Goal: Task Accomplishment & Management: Manage account settings

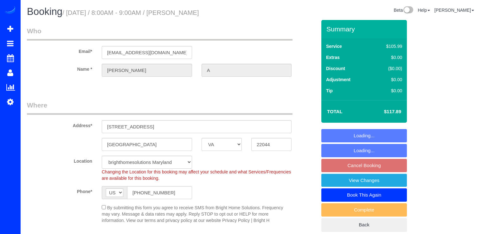
select select "VA"
select select "spot1"
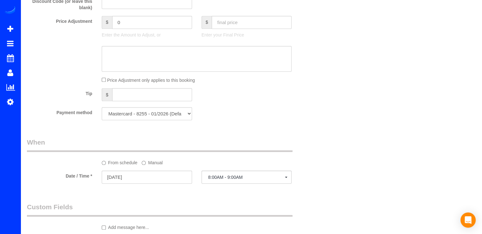
scroll to position [571, 0]
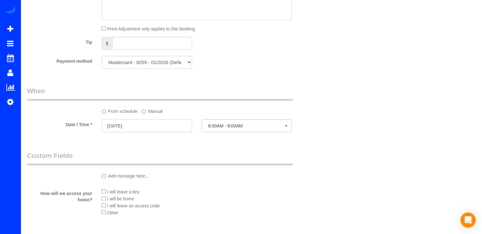
click at [161, 126] on input "09/05/2025" at bounding box center [147, 125] width 90 height 13
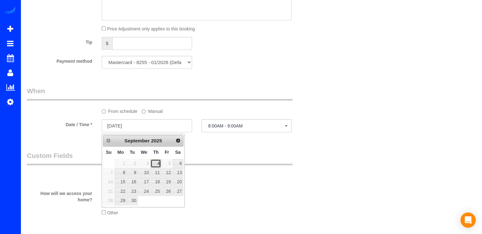
click at [159, 161] on link "4" at bounding box center [156, 163] width 10 height 9
type input "[DATE]"
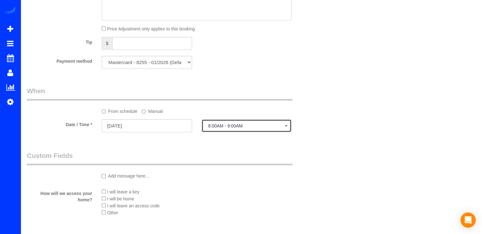
click at [238, 131] on button "8:00AM - 9:00AM" at bounding box center [247, 125] width 90 height 13
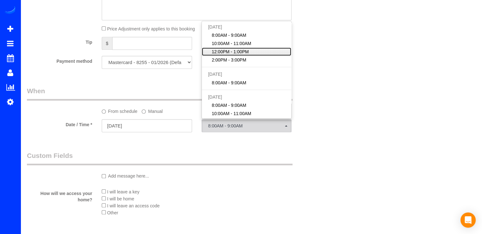
click at [245, 54] on span "12:00PM - 1:00PM" at bounding box center [230, 52] width 37 height 6
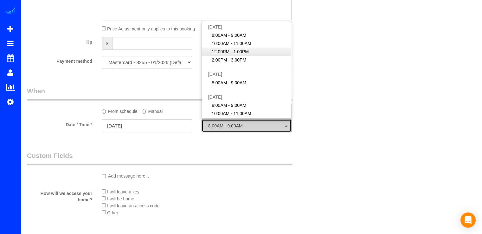
select select "spot19"
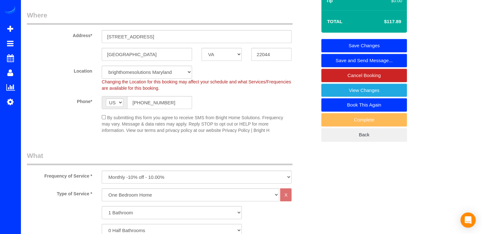
scroll to position [0, 0]
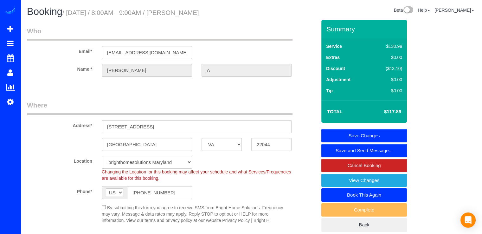
click at [385, 133] on link "Save Changes" at bounding box center [364, 135] width 86 height 13
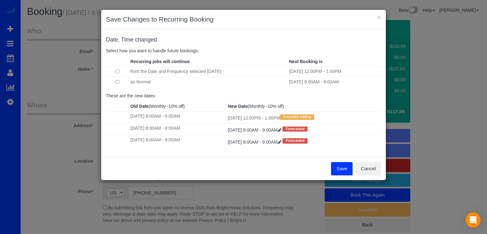
click at [338, 167] on button "Save" at bounding box center [342, 168] width 22 height 13
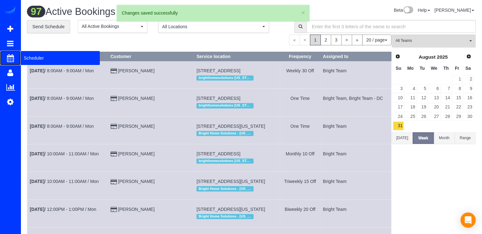
click at [30, 62] on span "Scheduler" at bounding box center [60, 58] width 79 height 15
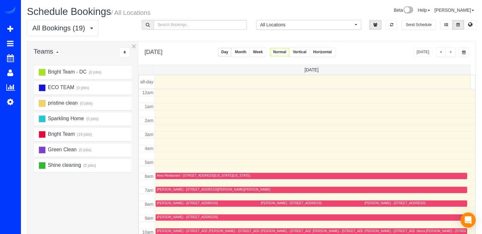
scroll to position [83, 0]
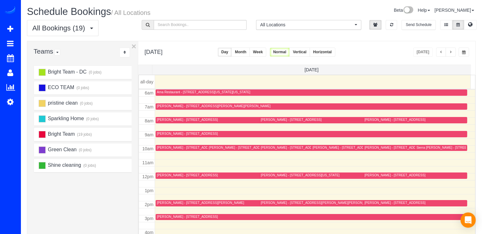
click at [453, 52] on button "button" at bounding box center [451, 52] width 10 height 9
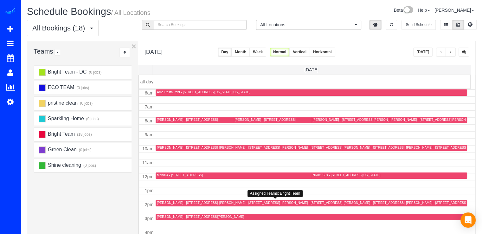
click at [226, 201] on div "[PERSON_NAME] - [STREET_ADDRESS][PERSON_NAME]" at bounding box center [262, 203] width 87 height 4
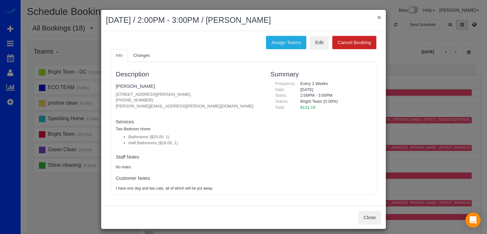
click at [377, 16] on button "×" at bounding box center [379, 17] width 4 height 7
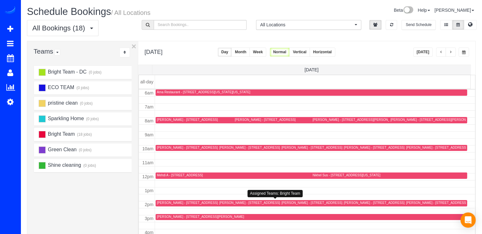
click at [237, 202] on div "[PERSON_NAME] - [STREET_ADDRESS][PERSON_NAME]" at bounding box center [262, 203] width 87 height 4
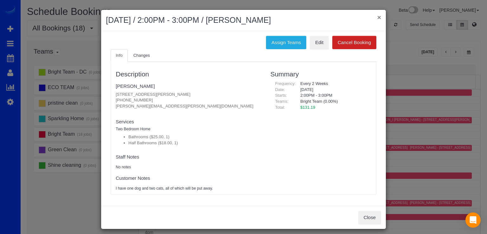
click at [378, 16] on button "×" at bounding box center [379, 17] width 4 height 7
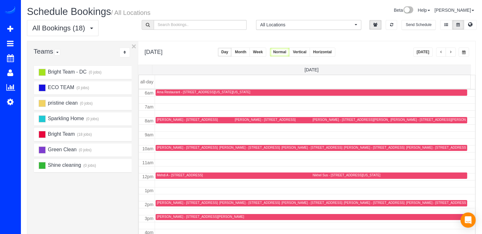
click at [224, 202] on div "[PERSON_NAME] - [STREET_ADDRESS][PERSON_NAME]" at bounding box center [262, 203] width 87 height 4
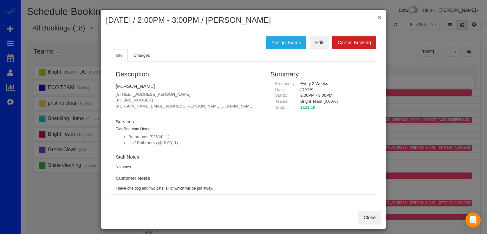
click at [377, 17] on button "×" at bounding box center [379, 17] width 4 height 7
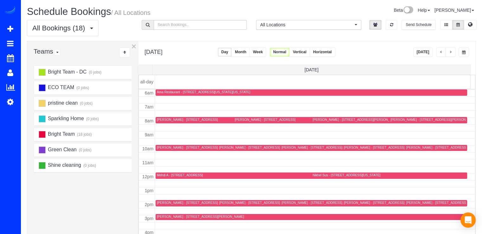
click at [167, 202] on div "[PERSON_NAME] - [STREET_ADDRESS][US_STATE]" at bounding box center [196, 203] width 79 height 4
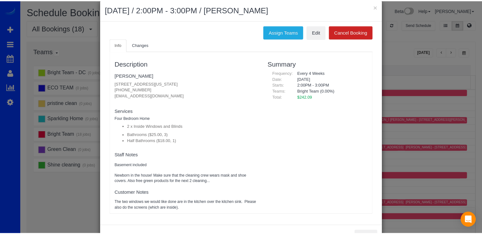
scroll to position [0, 0]
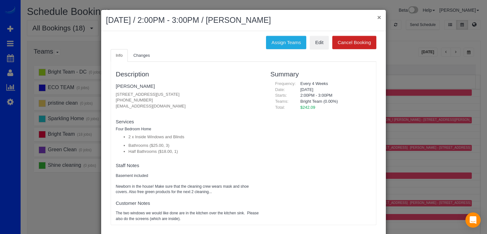
click at [377, 16] on button "×" at bounding box center [379, 17] width 4 height 7
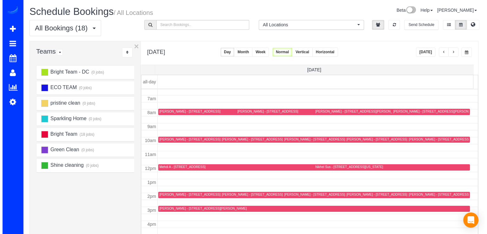
scroll to position [83, 0]
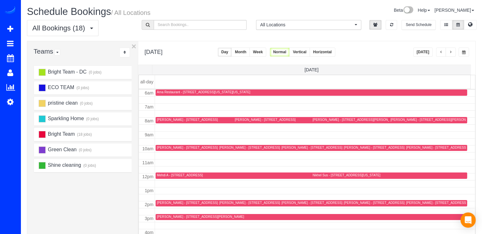
click at [165, 201] on div "[PERSON_NAME] - [STREET_ADDRESS][US_STATE]" at bounding box center [196, 203] width 79 height 4
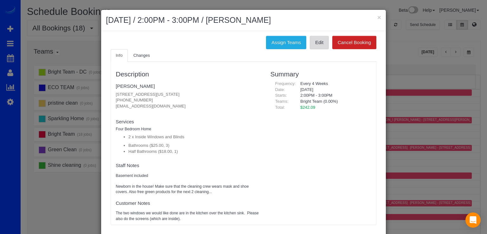
click at [315, 39] on link "Edit" at bounding box center [319, 42] width 19 height 13
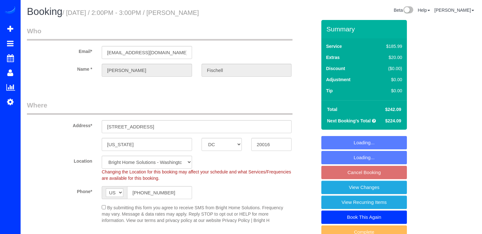
select select "DC"
select select "3"
select select "1"
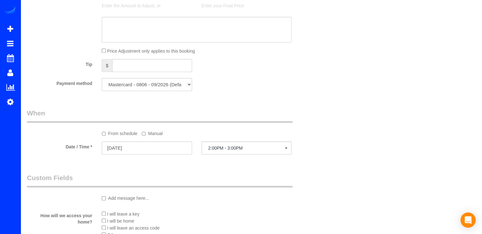
scroll to position [634, 0]
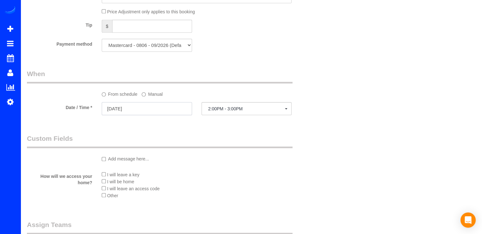
click at [161, 112] on input "[DATE]" at bounding box center [147, 108] width 90 height 13
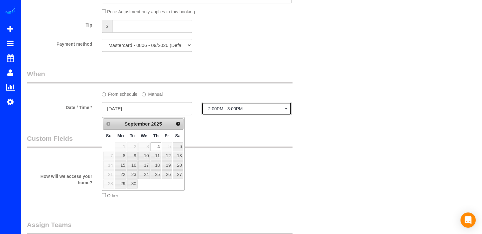
click at [221, 111] on span "2:00PM - 3:00PM" at bounding box center [246, 108] width 77 height 5
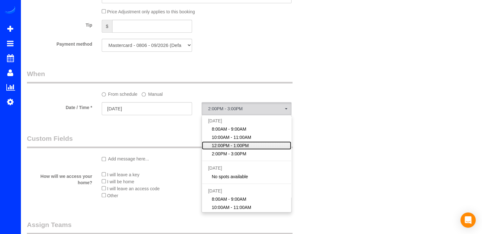
click at [229, 145] on span "12:00PM - 1:00PM" at bounding box center [230, 145] width 37 height 6
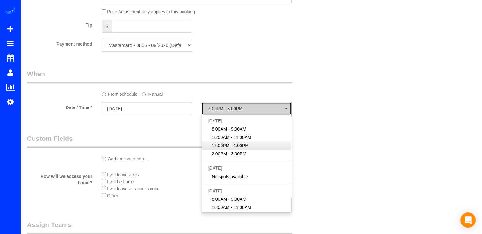
select select "spot3"
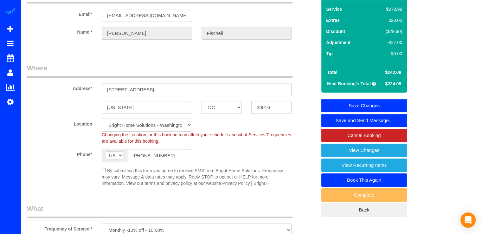
scroll to position [0, 0]
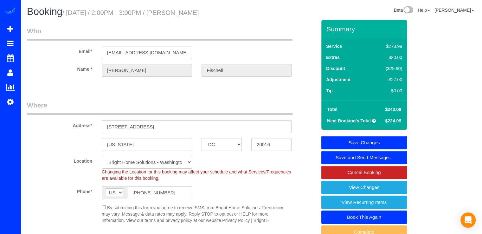
click at [367, 141] on link "Save Changes" at bounding box center [364, 142] width 86 height 13
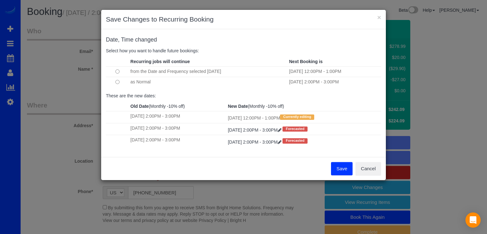
click at [342, 171] on button "Save" at bounding box center [342, 168] width 22 height 13
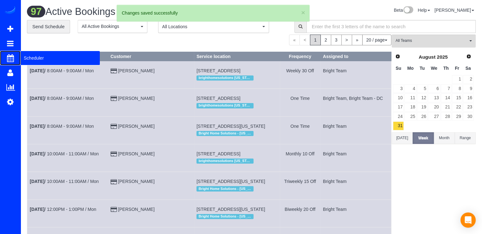
click at [29, 56] on span "Scheduler" at bounding box center [60, 58] width 79 height 15
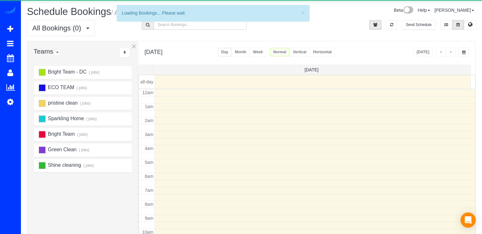
scroll to position [83, 0]
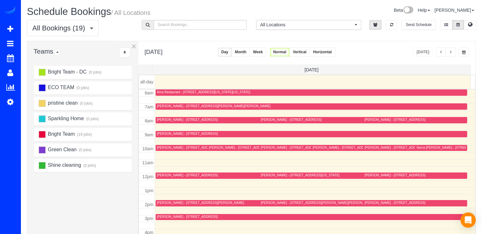
click at [454, 51] on button "button" at bounding box center [451, 52] width 10 height 9
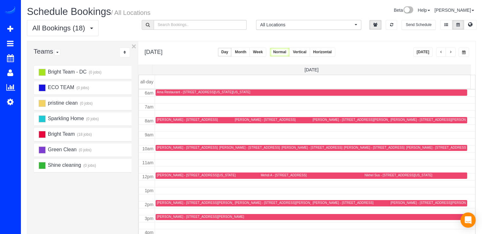
click at [450, 48] on button "button" at bounding box center [451, 52] width 10 height 9
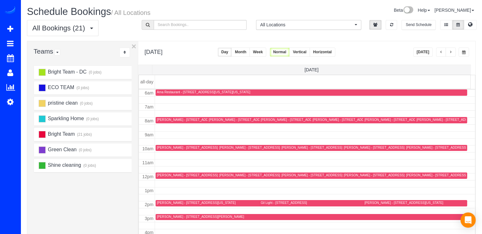
click at [439, 53] on button "button" at bounding box center [441, 52] width 10 height 9
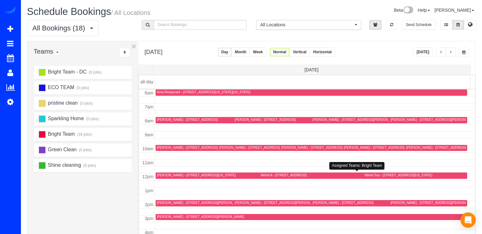
click at [267, 172] on div at bounding box center [360, 175] width 201 height 6
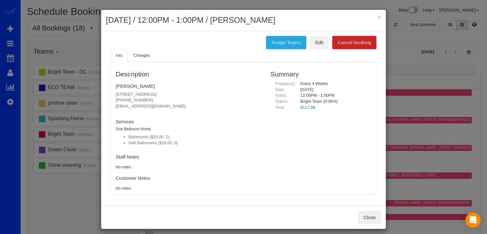
drag, startPoint x: 112, startPoint y: 92, endPoint x: 231, endPoint y: 91, distance: 119.2
click at [226, 90] on div "Description Mehdi A [STREET_ADDRESS] [PHONE_NUMBER] [EMAIL_ADDRESS][DOMAIN_NAME…" at bounding box center [188, 128] width 155 height 126
copy p "[STREET_ADDRESS]"
click at [377, 19] on button "×" at bounding box center [379, 17] width 4 height 7
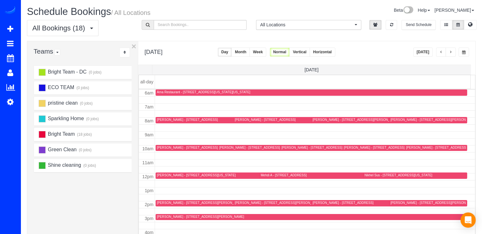
click at [450, 54] on button "button" at bounding box center [451, 52] width 10 height 9
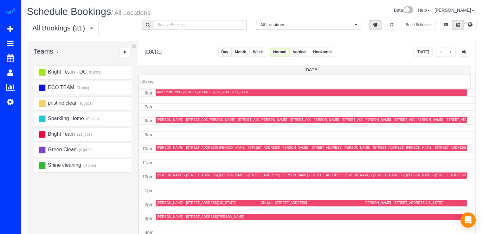
click at [443, 49] on button "button" at bounding box center [441, 52] width 10 height 9
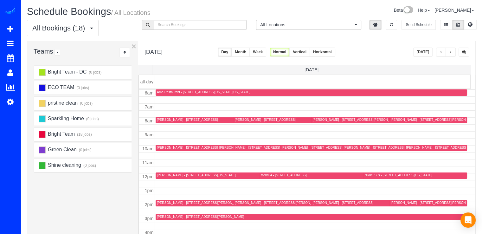
click at [452, 53] on span "button" at bounding box center [450, 52] width 3 height 4
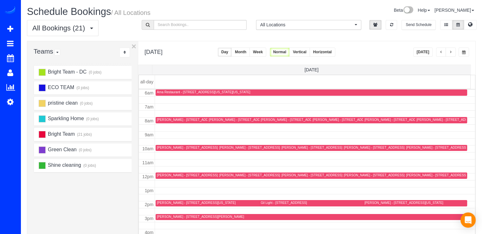
click at [112, 98] on div "pristine clean (0 jobs)" at bounding box center [84, 103] width 101 height 13
click at [442, 55] on button "button" at bounding box center [441, 52] width 10 height 9
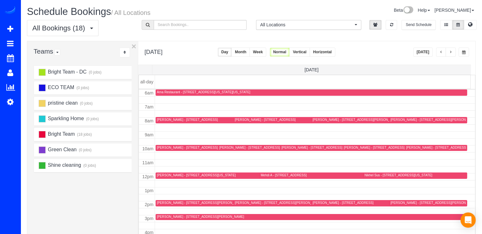
click at [451, 55] on button "button" at bounding box center [451, 52] width 10 height 9
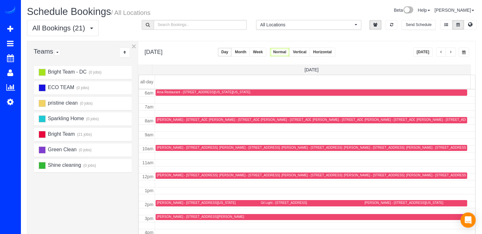
scroll to position [20, 0]
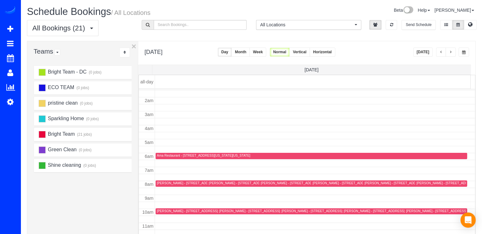
click at [440, 53] on span "button" at bounding box center [441, 52] width 3 height 4
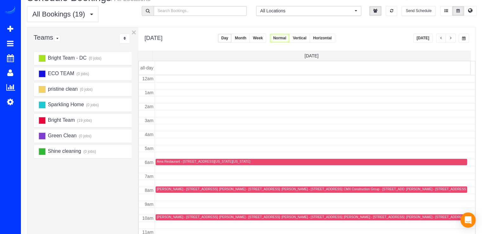
scroll to position [0, 0]
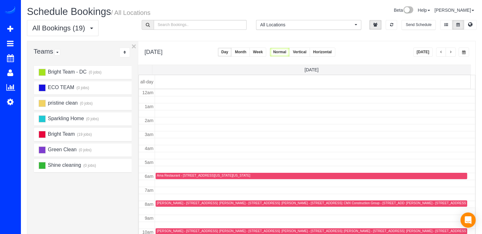
click at [422, 50] on button "[DATE]" at bounding box center [423, 52] width 20 height 9
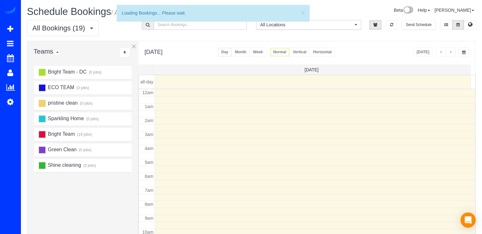
scroll to position [83, 0]
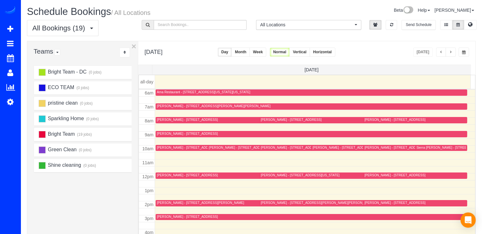
click at [454, 52] on button "button" at bounding box center [451, 52] width 10 height 9
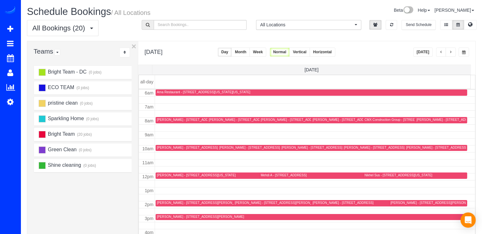
click at [454, 52] on button "button" at bounding box center [451, 52] width 10 height 9
click at [442, 52] on span "button" at bounding box center [441, 52] width 3 height 4
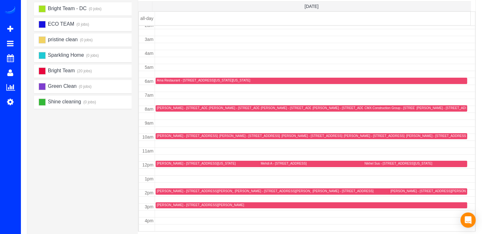
scroll to position [32, 0]
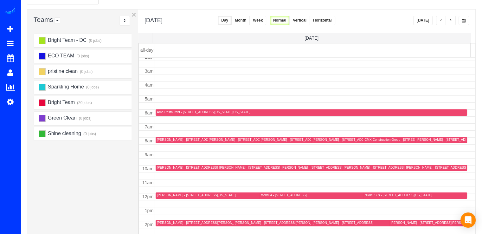
click at [427, 23] on button "[DATE]" at bounding box center [423, 20] width 20 height 9
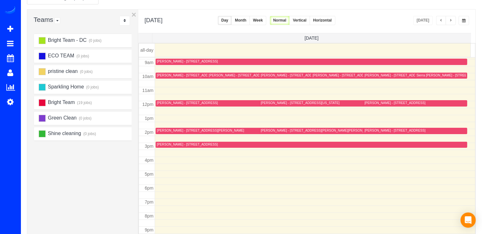
scroll to position [126, 0]
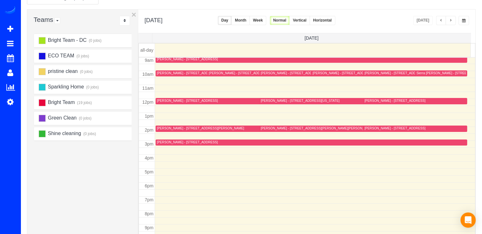
click at [169, 142] on div "[PERSON_NAME] - [STREET_ADDRESS]" at bounding box center [187, 142] width 61 height 4
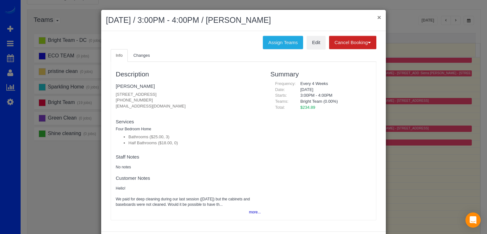
click at [377, 16] on button "×" at bounding box center [379, 17] width 4 height 7
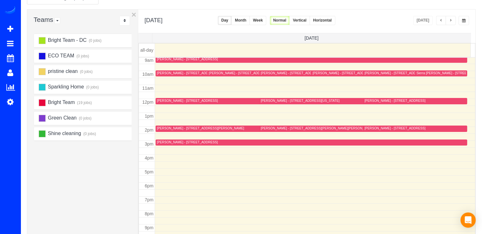
click at [451, 20] on span "button" at bounding box center [450, 21] width 3 height 4
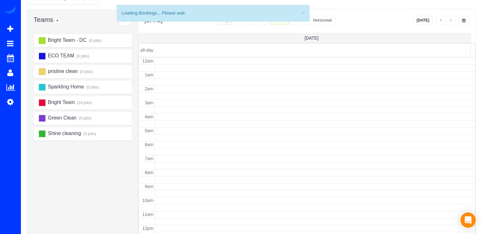
click at [451, 20] on span "button" at bounding box center [450, 21] width 3 height 4
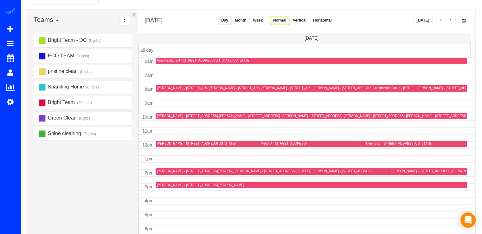
click at [451, 20] on span "button" at bounding box center [450, 21] width 3 height 4
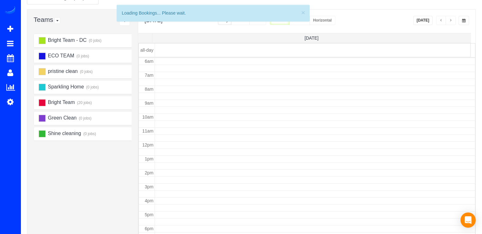
click at [451, 20] on span "button" at bounding box center [450, 21] width 3 height 4
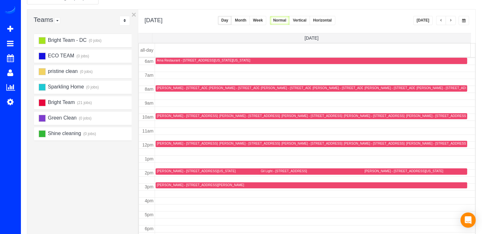
click at [451, 20] on span "button" at bounding box center [450, 21] width 3 height 4
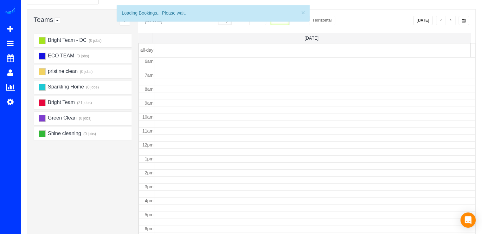
click at [451, 20] on span "button" at bounding box center [450, 21] width 3 height 4
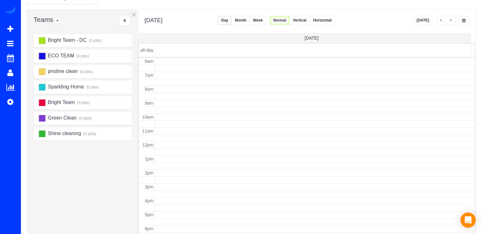
click at [455, 20] on button "button" at bounding box center [451, 20] width 10 height 9
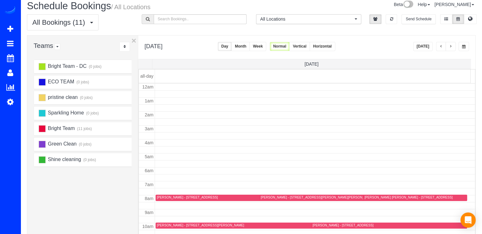
scroll to position [0, 0]
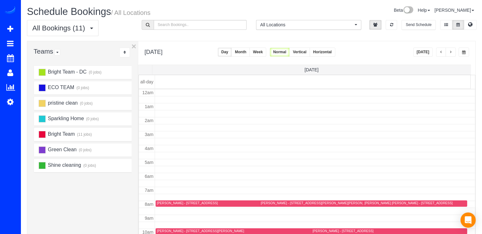
click at [427, 54] on button "[DATE]" at bounding box center [423, 52] width 20 height 9
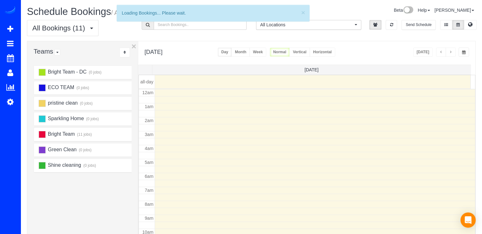
scroll to position [83, 0]
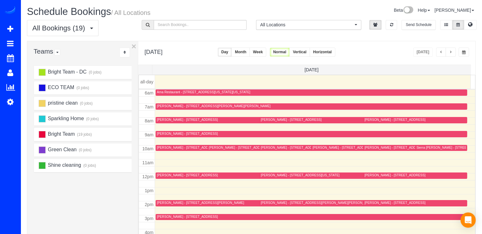
click at [453, 51] on button "button" at bounding box center [451, 52] width 10 height 9
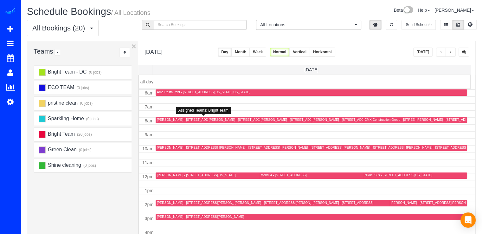
click at [160, 121] on div "[PERSON_NAME] - [STREET_ADDRESS][PERSON_NAME]" at bounding box center [200, 120] width 87 height 4
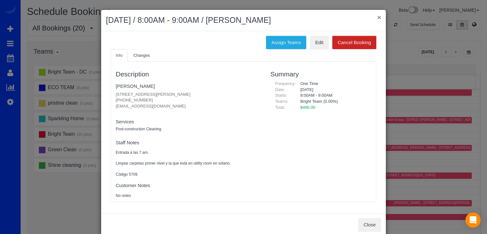
click at [377, 15] on button "×" at bounding box center [379, 17] width 4 height 7
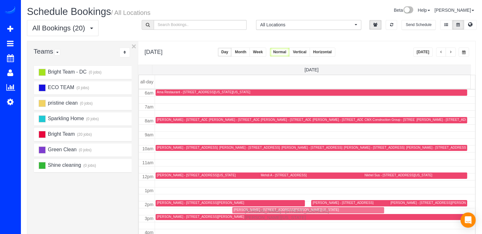
drag, startPoint x: 275, startPoint y: 205, endPoint x: 197, endPoint y: 206, distance: 78.0
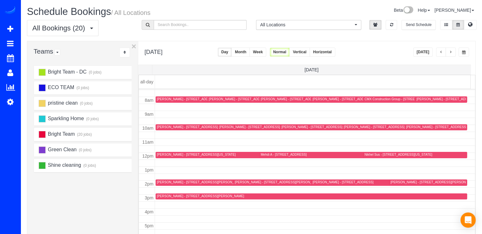
scroll to position [94, 0]
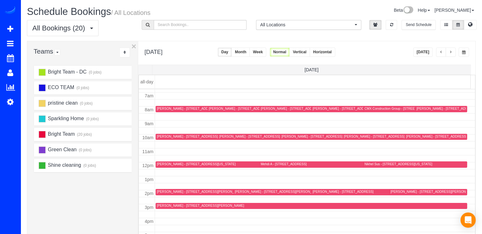
click at [421, 54] on button "[DATE]" at bounding box center [423, 52] width 20 height 9
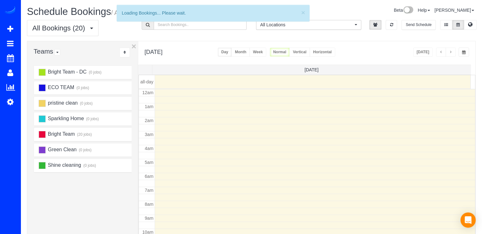
scroll to position [83, 0]
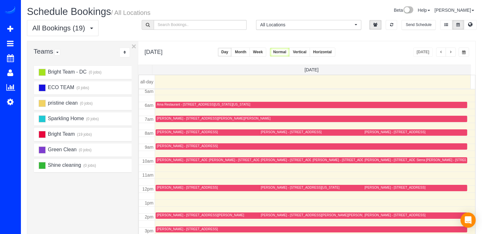
click at [170, 18] on div "Ama Restaurant - [STREET_ADDRESS][US_STATE][US_STATE] 2003 [PERSON_NAME] - [STR…" at bounding box center [312, 18] width 312 height 0
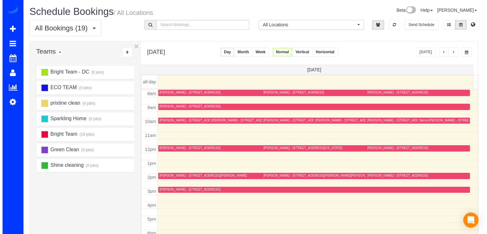
scroll to position [126, 0]
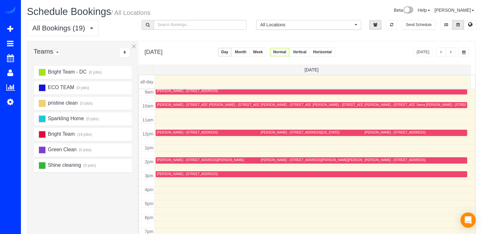
click at [170, 172] on div "[PERSON_NAME] - [STREET_ADDRESS]" at bounding box center [187, 174] width 61 height 4
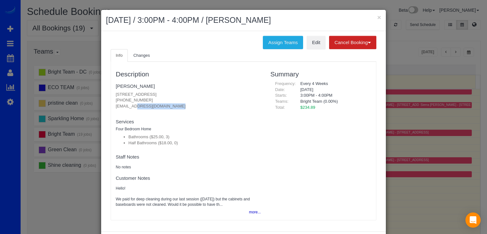
drag, startPoint x: 114, startPoint y: 104, endPoint x: 182, endPoint y: 109, distance: 68.0
click at [182, 109] on div "Description [PERSON_NAME] [STREET_ADDRESS] [PHONE_NUMBER] [EMAIL_ADDRESS][DOMAI…" at bounding box center [188, 141] width 155 height 152
copy fieldset "[EMAIL_ADDRESS][DOMAIN_NAME] new customer"
